Goal: Subscribe to service/newsletter

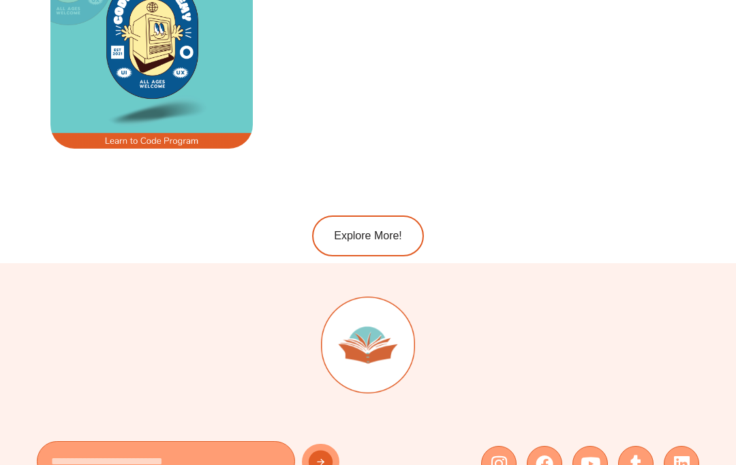
scroll to position [2270, 0]
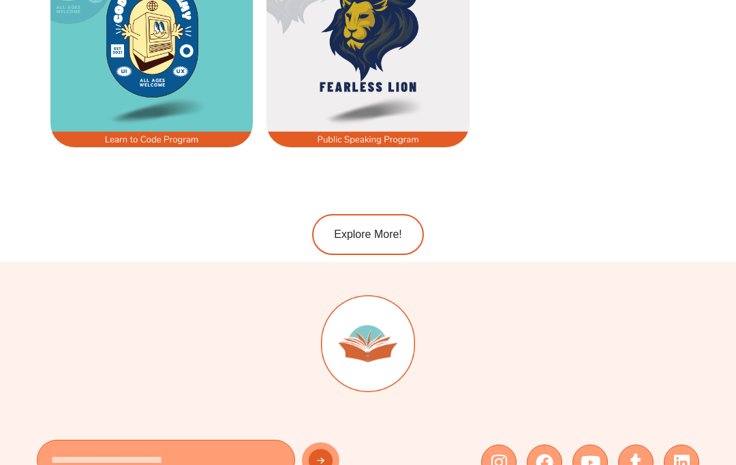
click at [371, 229] on span "Explore More!" at bounding box center [368, 234] width 68 height 11
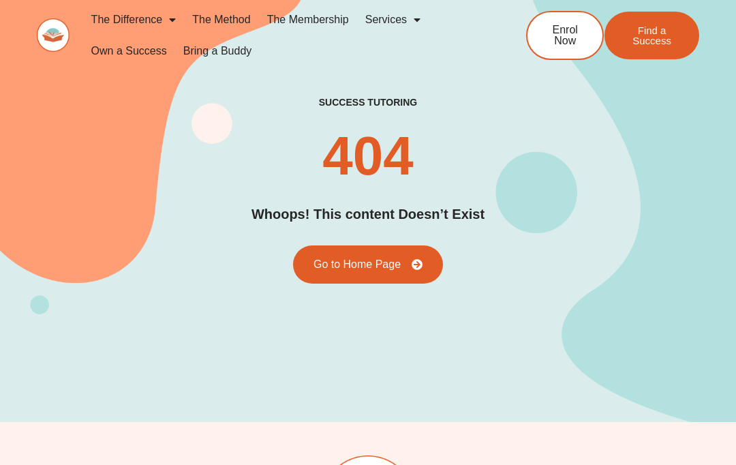
click at [393, 283] on link "Go to Home Page" at bounding box center [368, 264] width 150 height 38
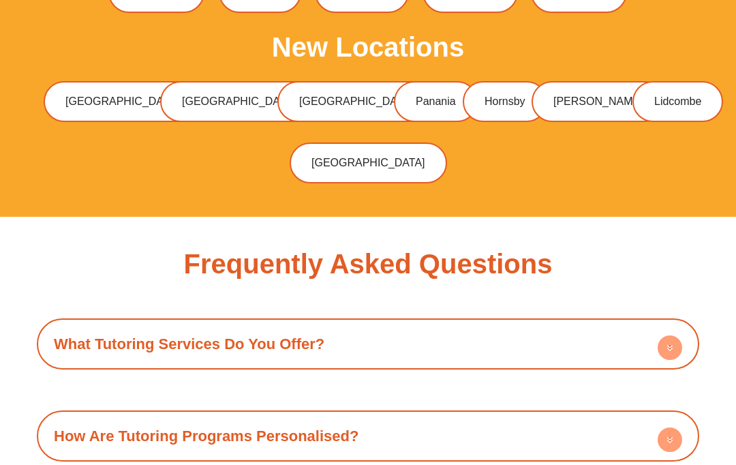
scroll to position [4323, 0]
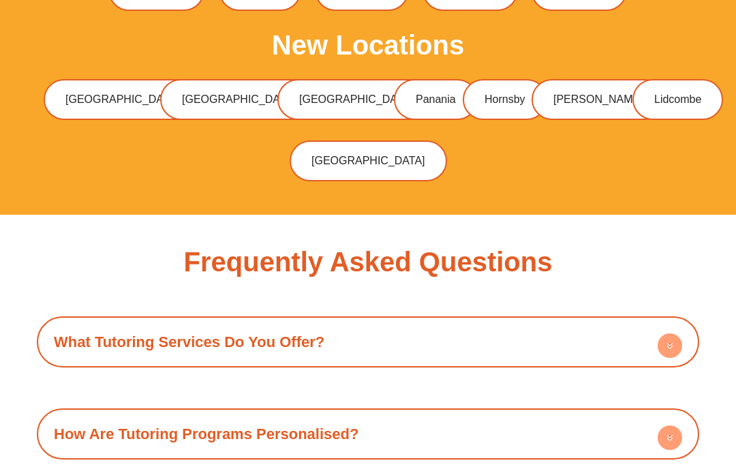
click at [556, 323] on div "What Tutoring Services Do You Offer?" at bounding box center [368, 341] width 649 height 37
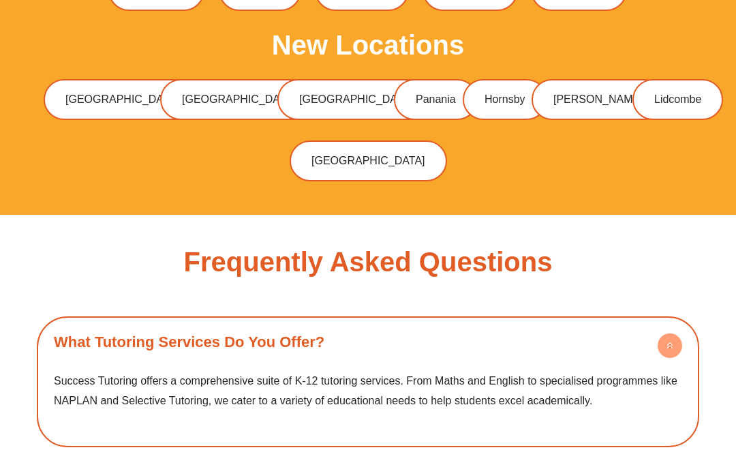
click at [405, 375] on span "Success Tutoring offers a comprehensive suite of K-12 tutoring services. From M…" at bounding box center [365, 391] width 623 height 32
click at [443, 323] on div "What Tutoring Services Do You Offer?" at bounding box center [368, 341] width 649 height 37
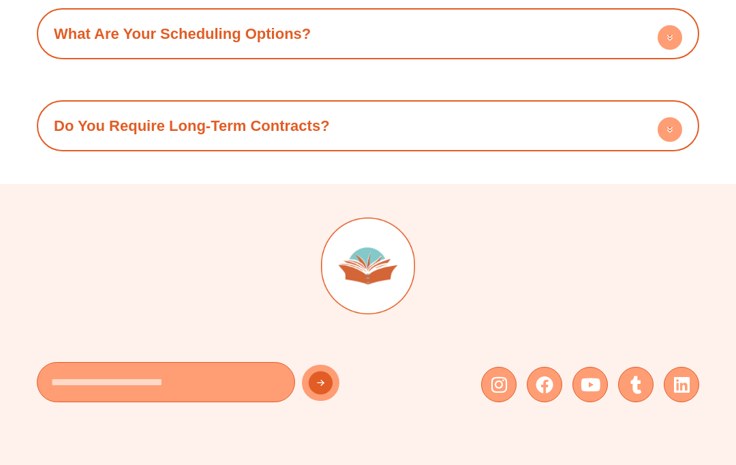
scroll to position [5000, 0]
click at [236, 361] on input "Email" at bounding box center [166, 381] width 258 height 40
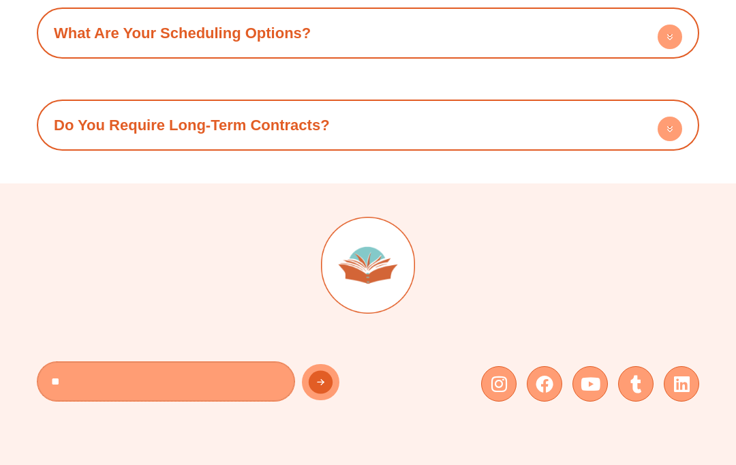
type input "**"
click at [331, 364] on button "New Form" at bounding box center [331, 382] width 59 height 37
click at [322, 364] on button "New Form" at bounding box center [331, 382] width 59 height 37
